Goal: Information Seeking & Learning: Learn about a topic

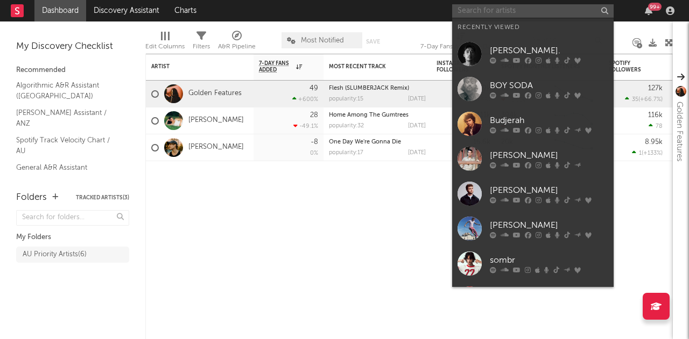
click at [514, 10] on input "text" at bounding box center [532, 10] width 161 height 13
type input "k"
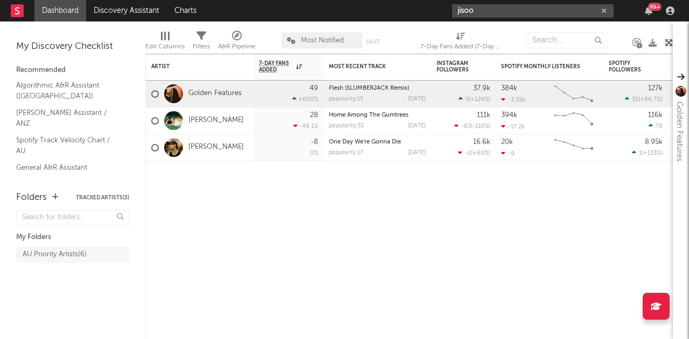
click at [476, 11] on input "jisoo" at bounding box center [532, 10] width 161 height 13
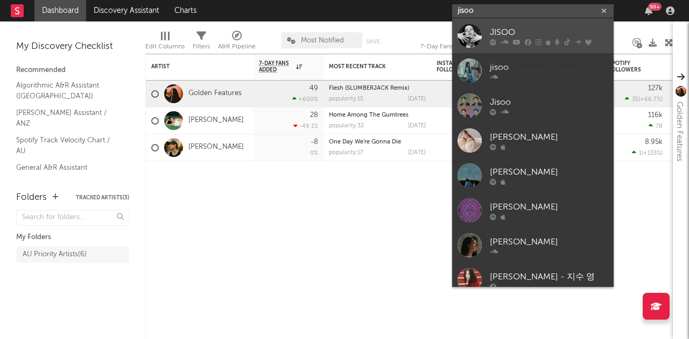
type input "jisoo"
click at [469, 33] on div at bounding box center [469, 36] width 24 height 24
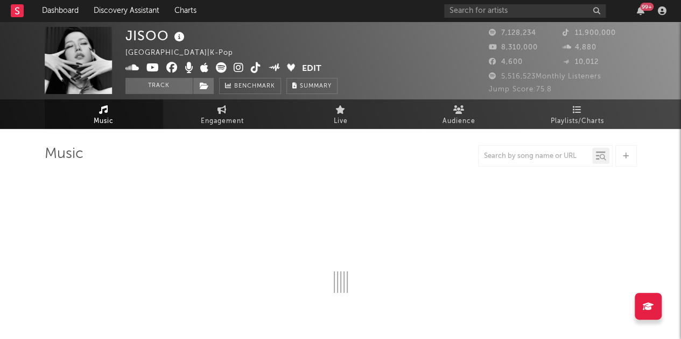
select select "6m"
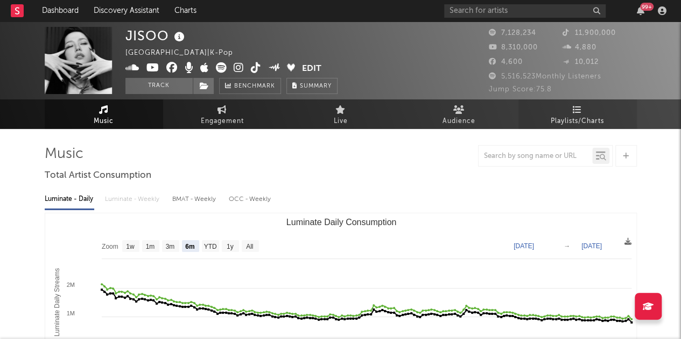
click at [578, 113] on icon at bounding box center [576, 109] width 9 height 9
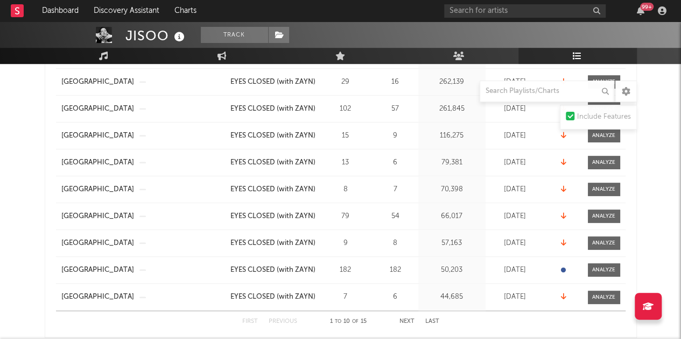
scroll to position [259, 0]
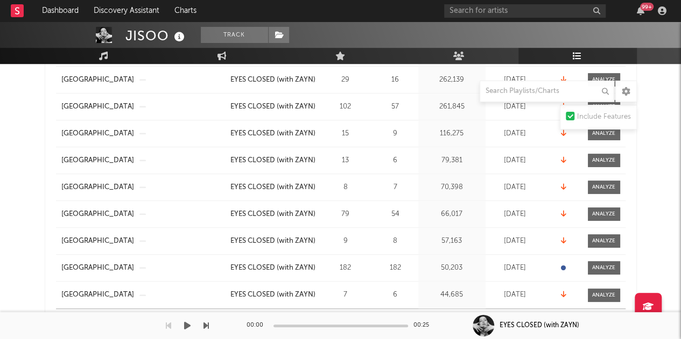
click at [407, 316] on div "00:00 00:25" at bounding box center [340, 326] width 188 height 27
click at [406, 320] on div "00:00 00:25" at bounding box center [340, 326] width 188 height 27
